Goal: Information Seeking & Learning: Learn about a topic

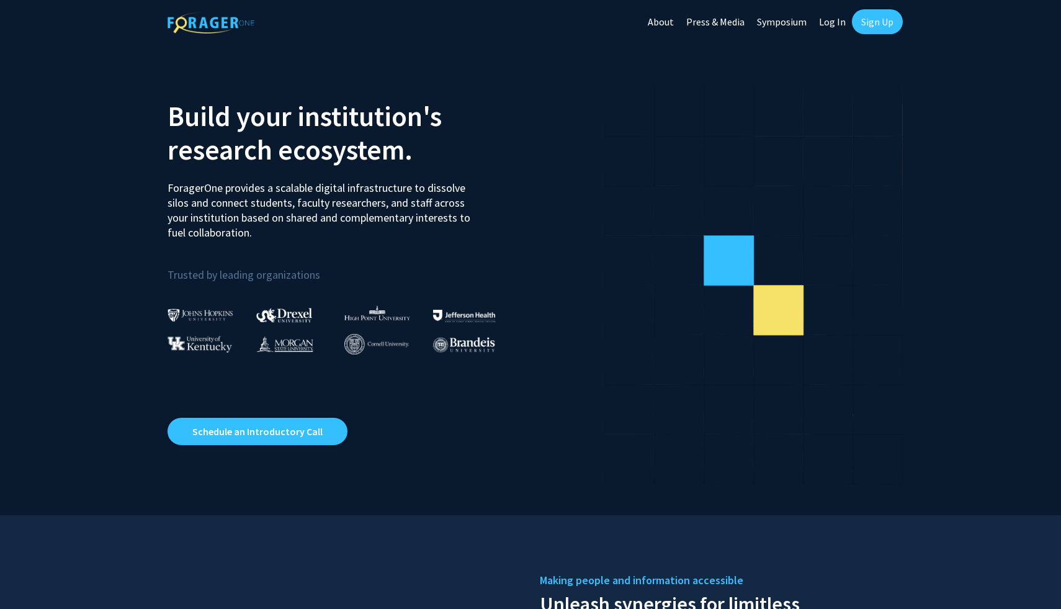
click at [837, 20] on link "Log In" at bounding box center [832, 21] width 39 height 43
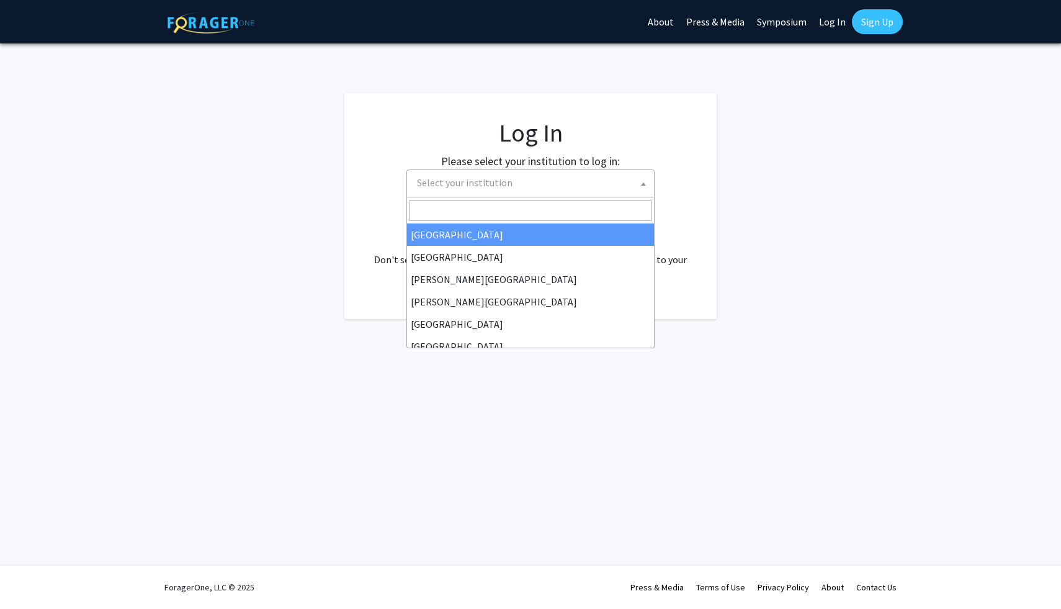
click at [558, 179] on span "Select your institution" at bounding box center [533, 182] width 242 height 25
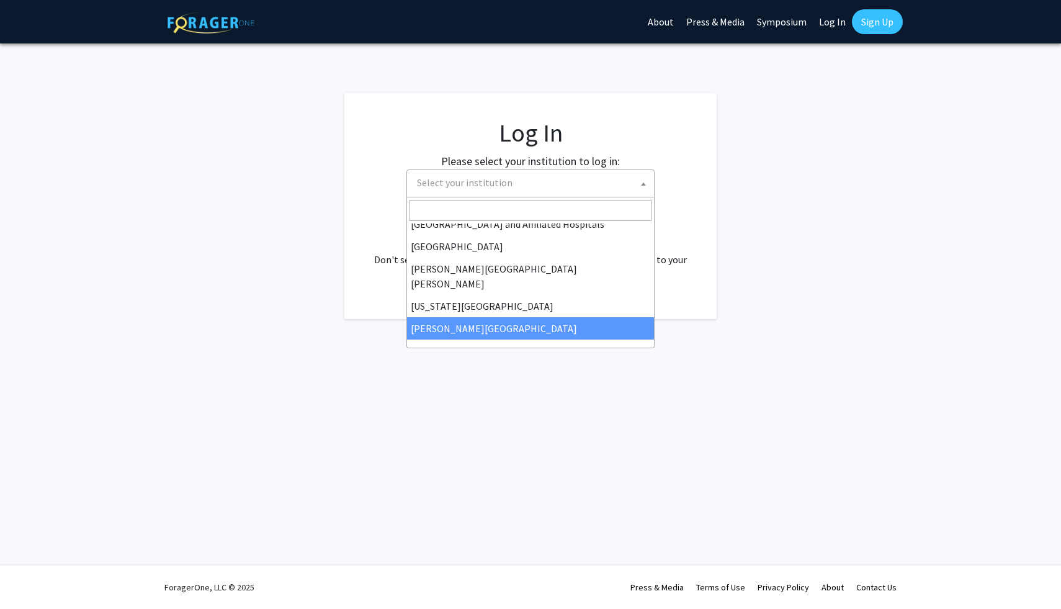
scroll to position [206, 0]
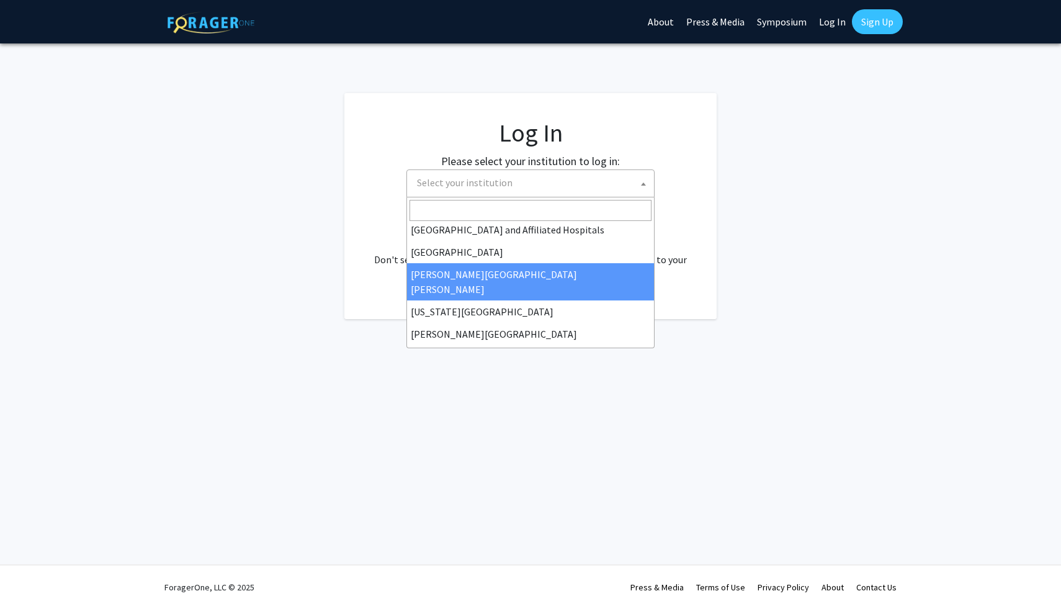
select select "1"
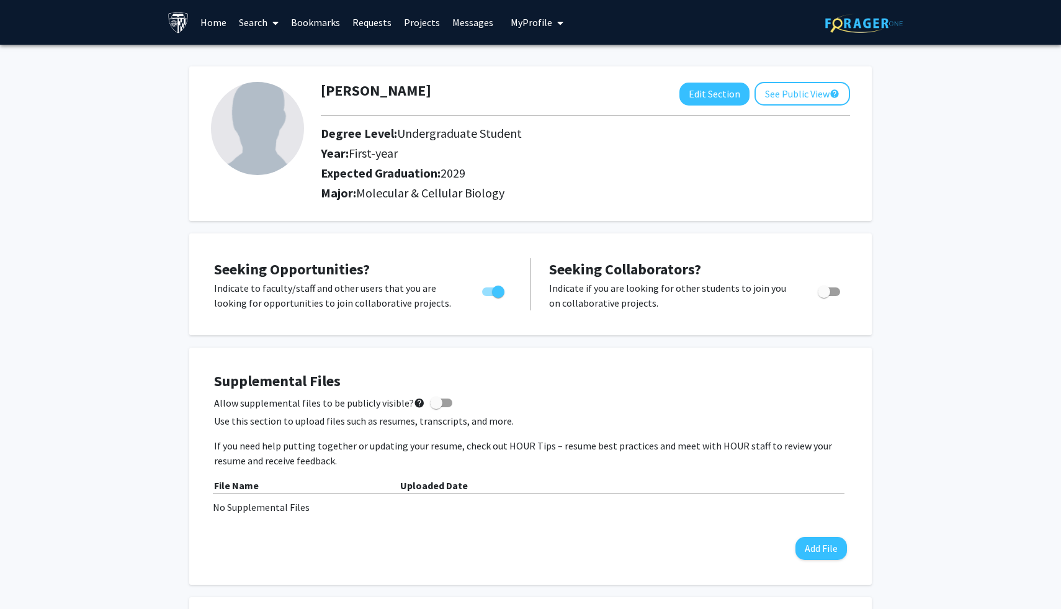
click at [417, 28] on link "Projects" at bounding box center [422, 22] width 48 height 43
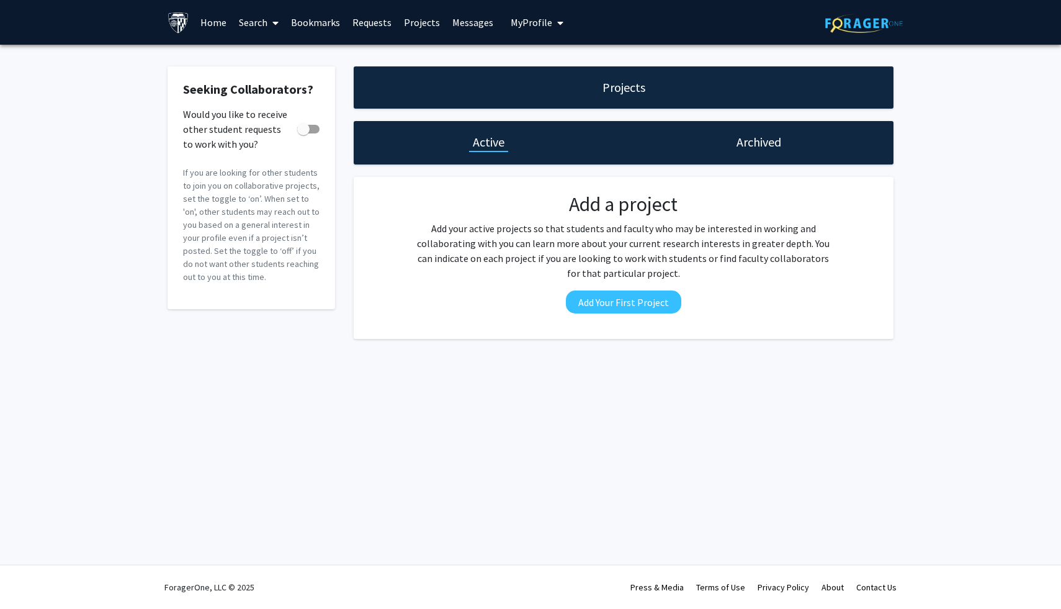
click at [215, 25] on link "Home" at bounding box center [213, 22] width 38 height 43
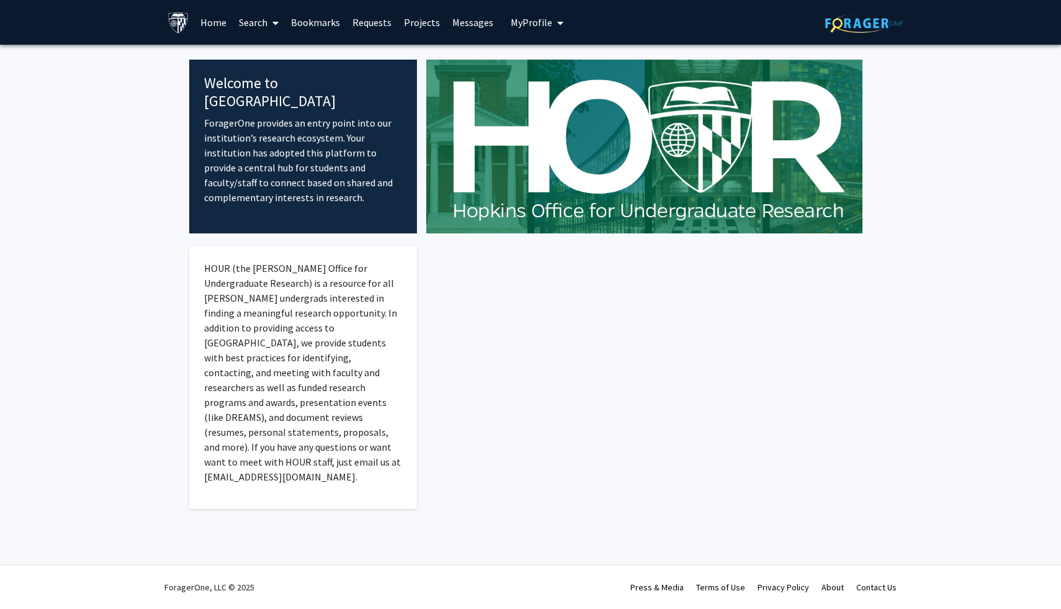
click at [262, 25] on link "Search" at bounding box center [259, 22] width 52 height 43
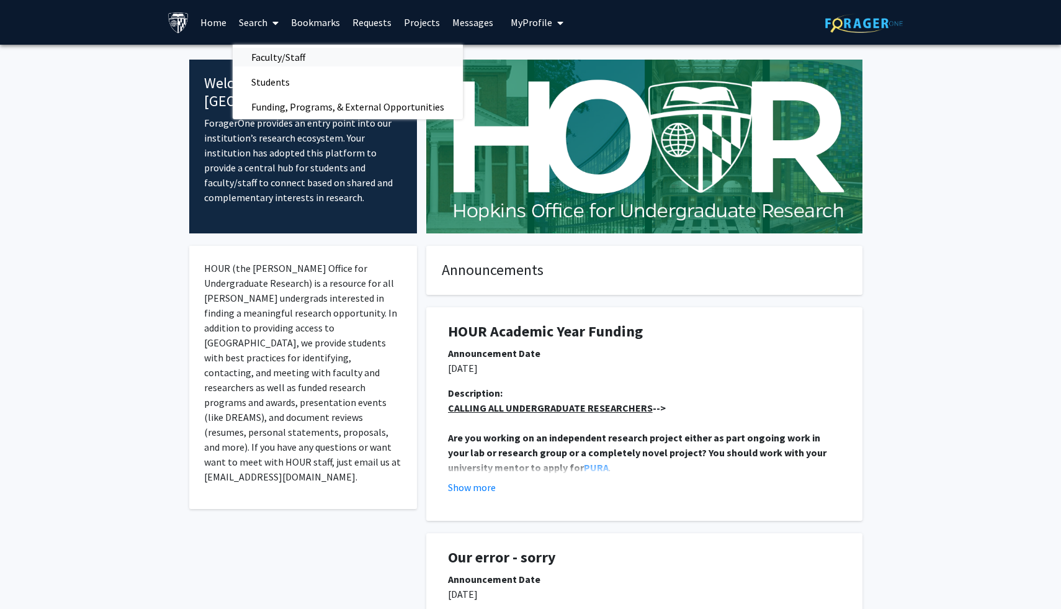
click at [275, 60] on span "Faculty/Staff" at bounding box center [278, 57] width 91 height 25
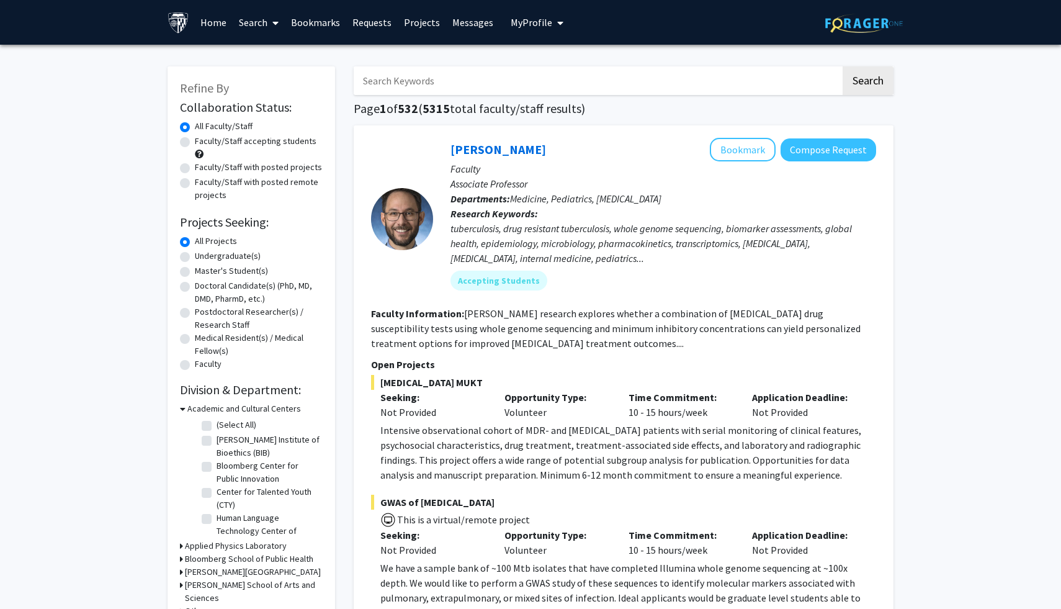
click at [397, 87] on input "Search Keywords" at bounding box center [597, 80] width 487 height 29
type input "diabetes"
click at [842, 66] on button "Search" at bounding box center [867, 80] width 51 height 29
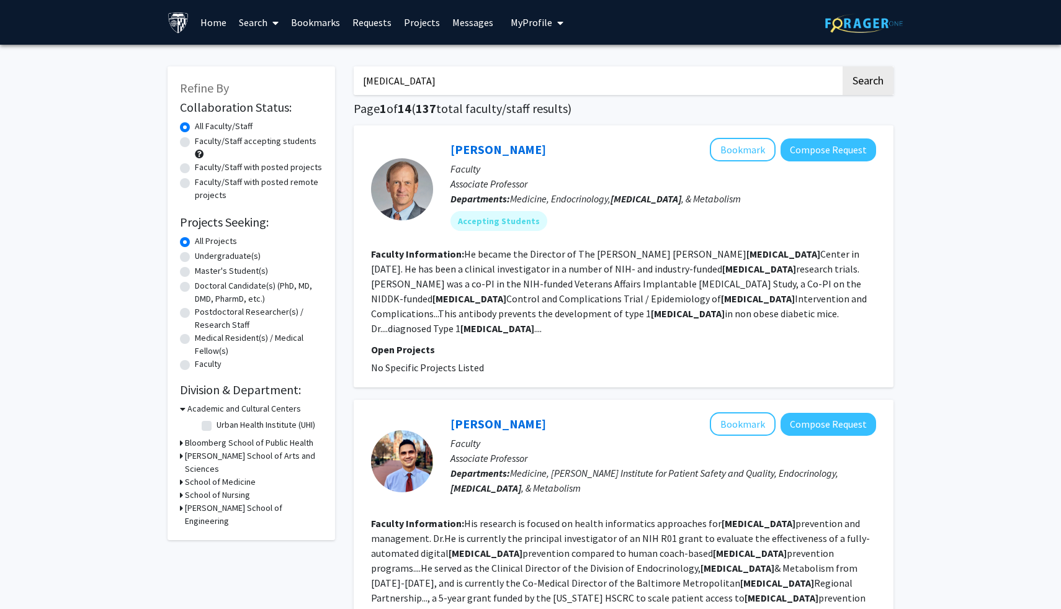
click at [203, 139] on label "Faculty/Staff accepting students" at bounding box center [256, 141] width 122 height 13
click at [203, 139] on input "Faculty/Staff accepting students" at bounding box center [199, 139] width 8 height 8
radio input "true"
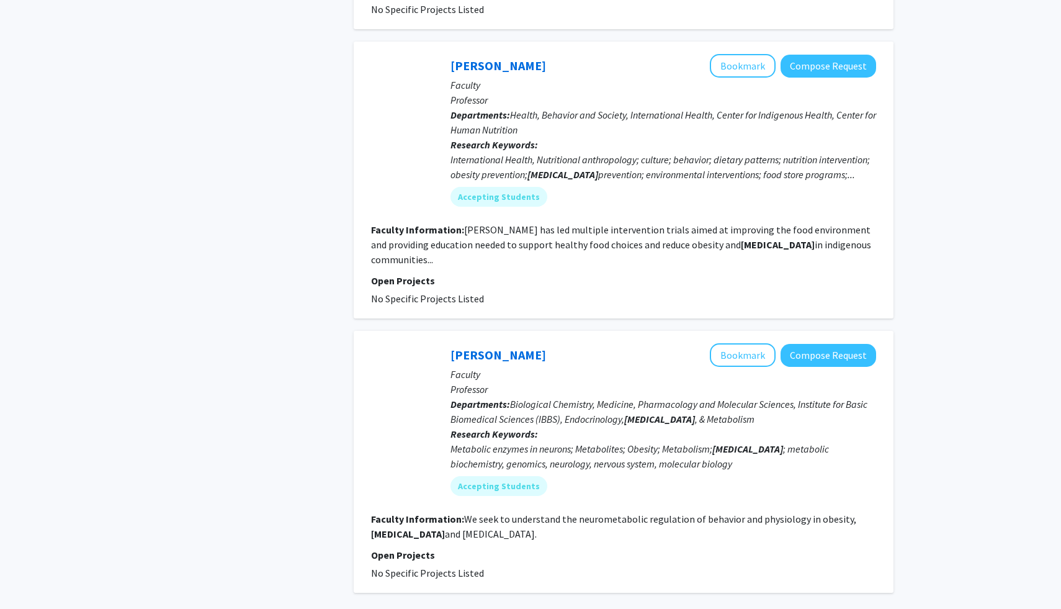
scroll to position [2294, 0]
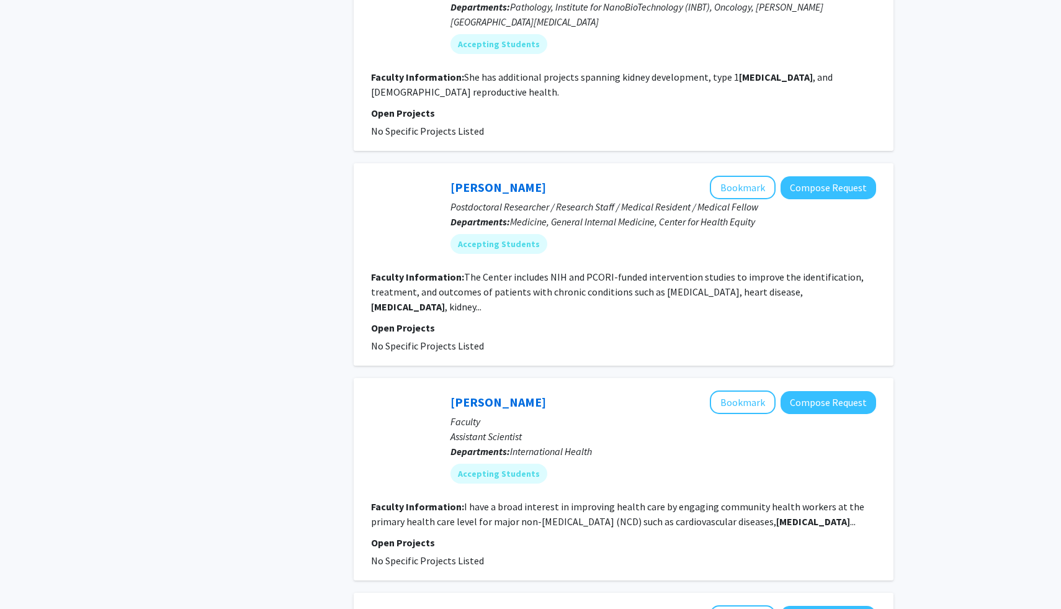
scroll to position [653, 0]
